Goal: Browse casually

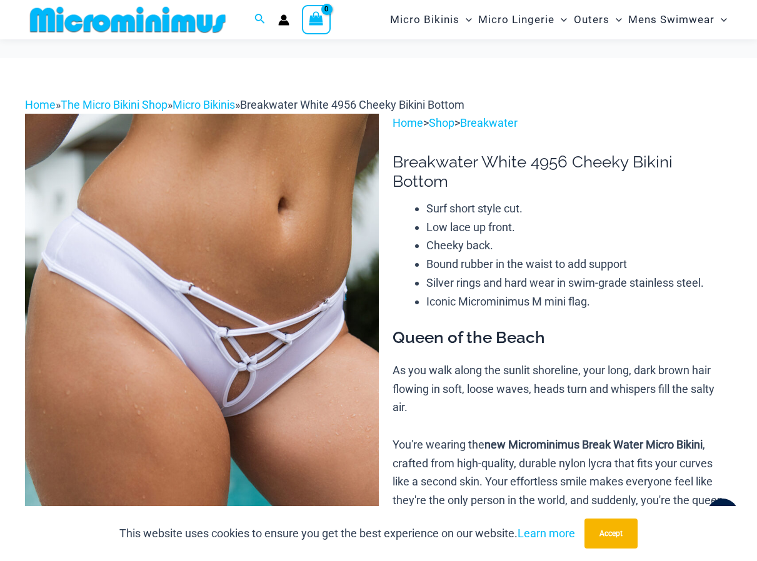
scroll to position [613, 0]
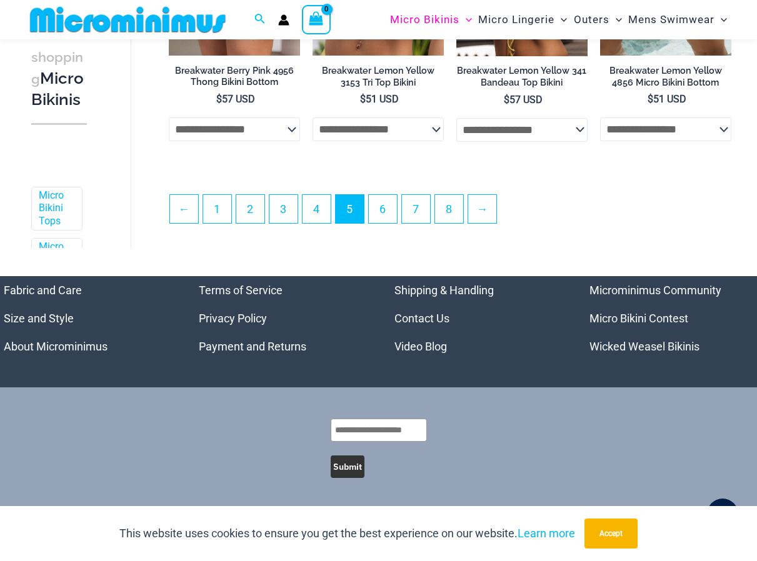
scroll to position [3810, 0]
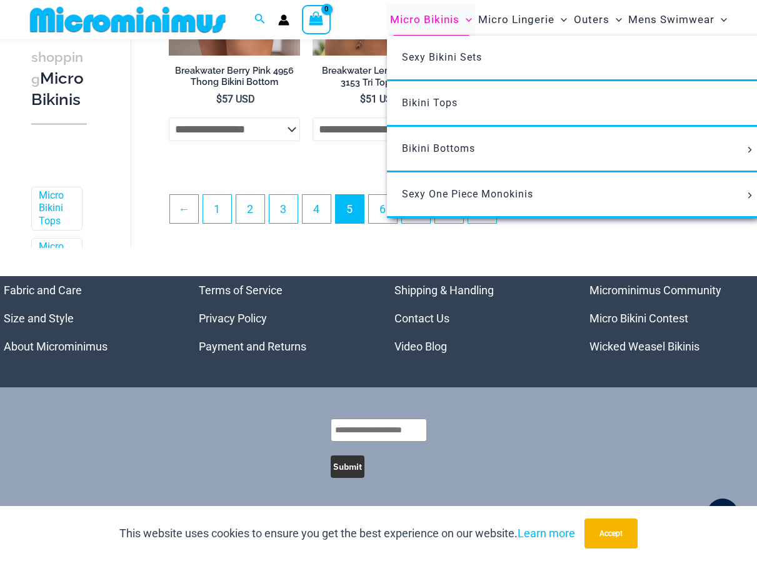
click at [417, 20] on span "Micro Bikinis" at bounding box center [424, 20] width 69 height 32
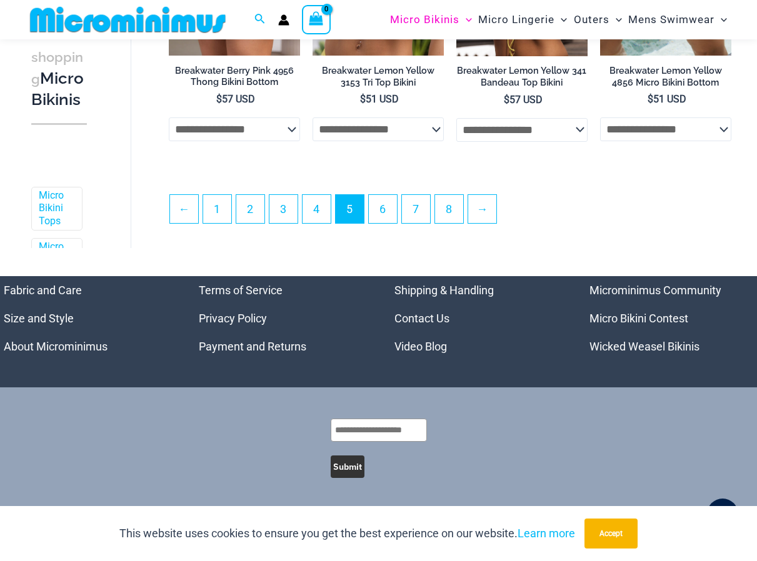
click at [205, 18] on img at bounding box center [128, 20] width 206 height 28
